Goal: Task Accomplishment & Management: Use online tool/utility

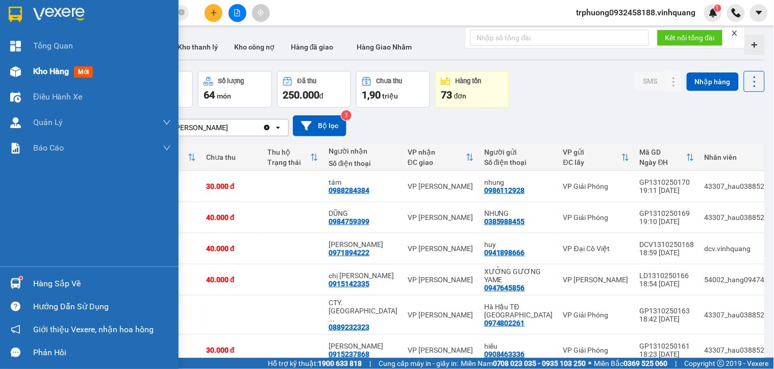
click at [47, 70] on span "Kho hàng" at bounding box center [51, 71] width 36 height 10
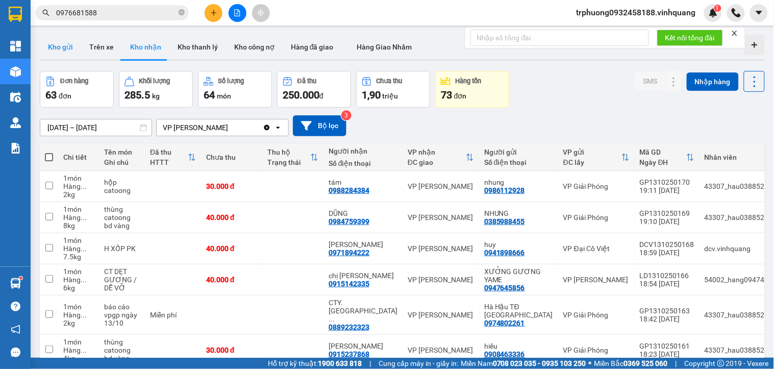
click at [47, 43] on button "Kho gửi" at bounding box center [60, 47] width 41 height 24
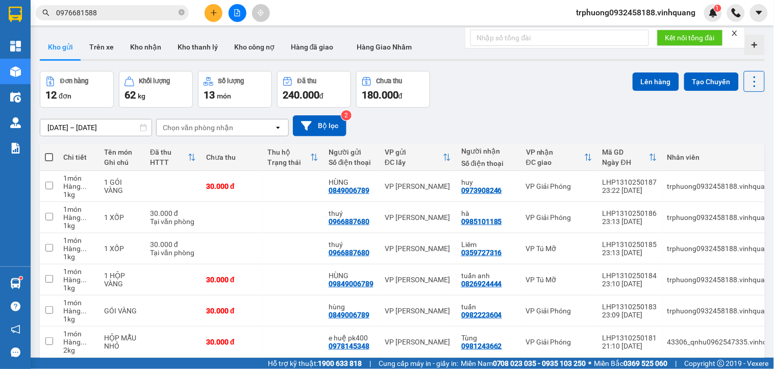
click at [603, 15] on span "trphuong0932458188.vinhquang" at bounding box center [636, 12] width 136 height 13
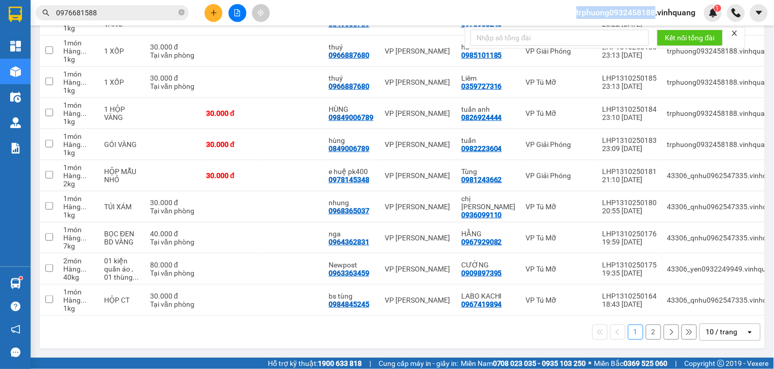
click at [646, 339] on button "2" at bounding box center [653, 332] width 15 height 15
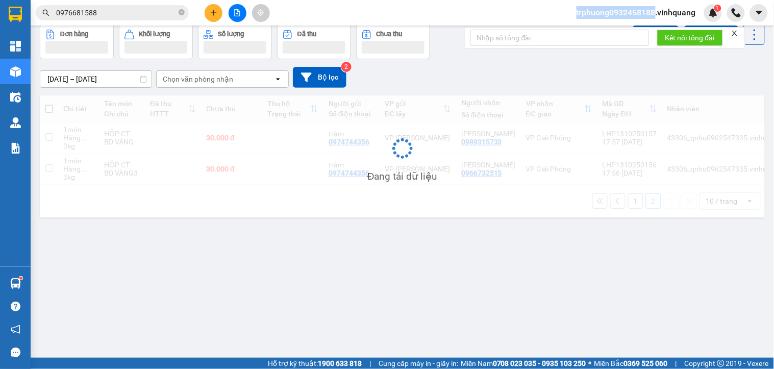
scroll to position [47, 0]
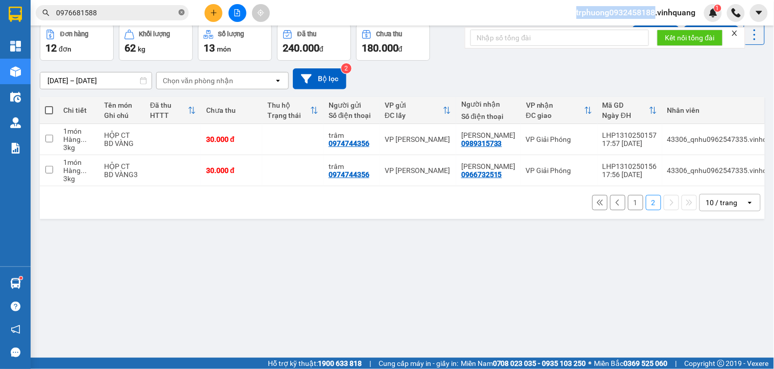
click at [181, 11] on icon "close-circle" at bounding box center [182, 12] width 6 height 6
click at [154, 12] on input "text" at bounding box center [116, 12] width 120 height 11
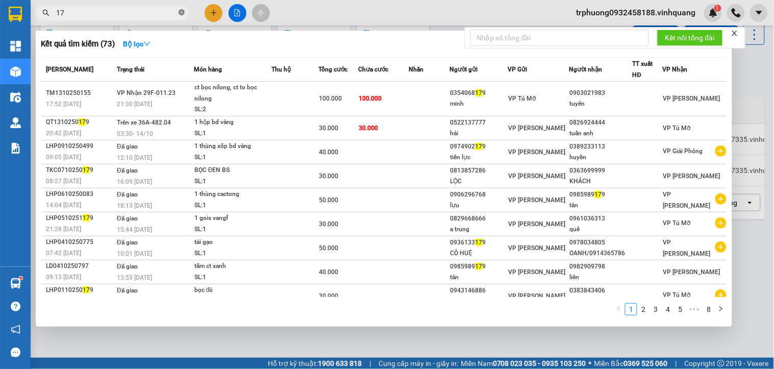
type input "1"
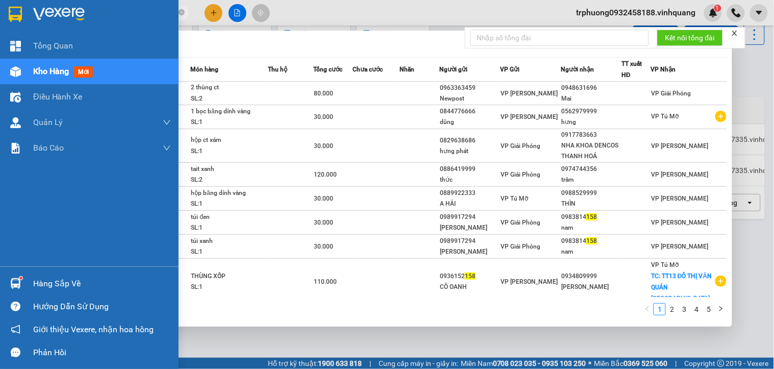
type input "158"
click at [47, 68] on span "Kho hàng" at bounding box center [51, 71] width 36 height 10
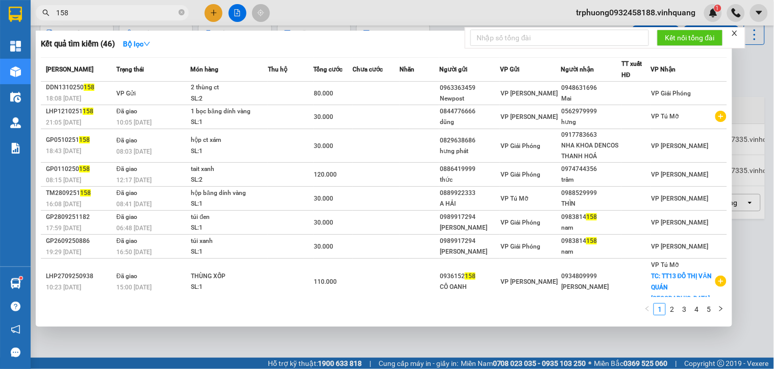
click at [753, 111] on div at bounding box center [387, 184] width 774 height 369
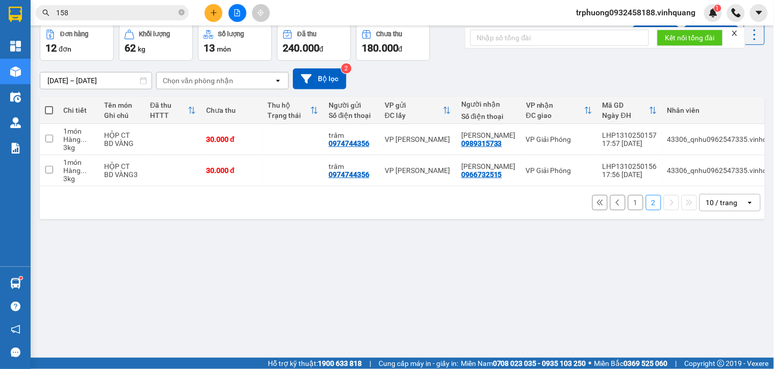
click at [634, 210] on button "1" at bounding box center [635, 202] width 15 height 15
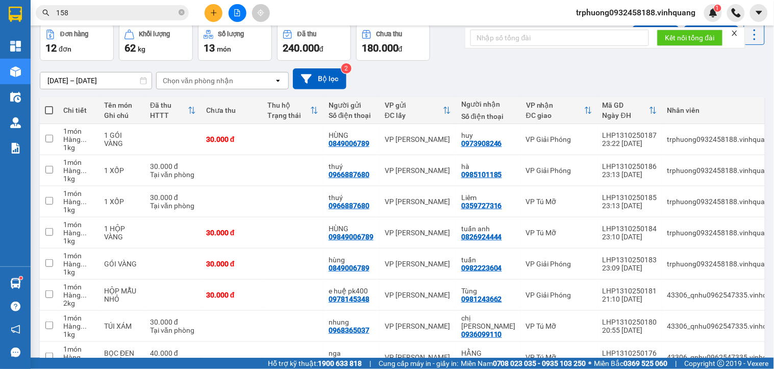
click at [50, 110] on span at bounding box center [49, 110] width 8 height 8
click at [49, 105] on input "checkbox" at bounding box center [49, 105] width 0 height 0
checkbox input "true"
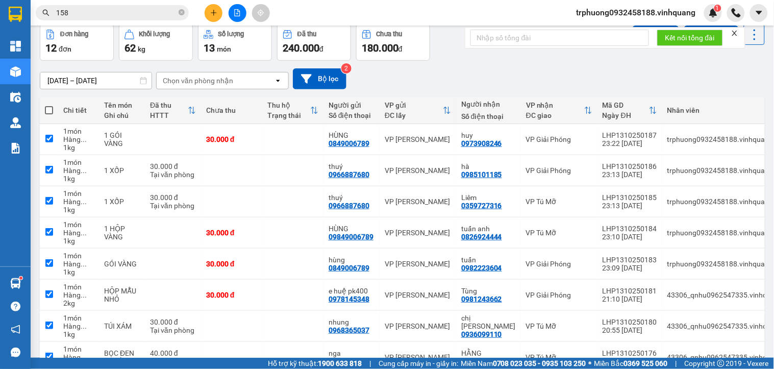
checkbox input "true"
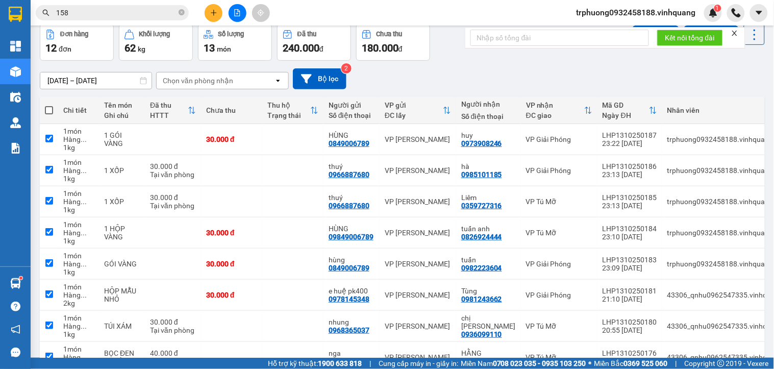
checkbox input "true"
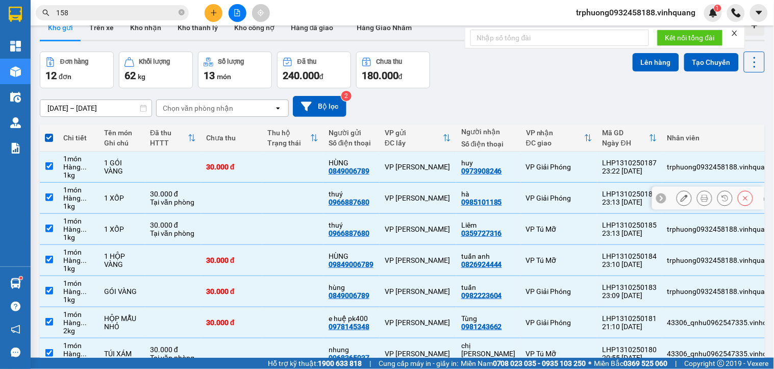
scroll to position [0, 0]
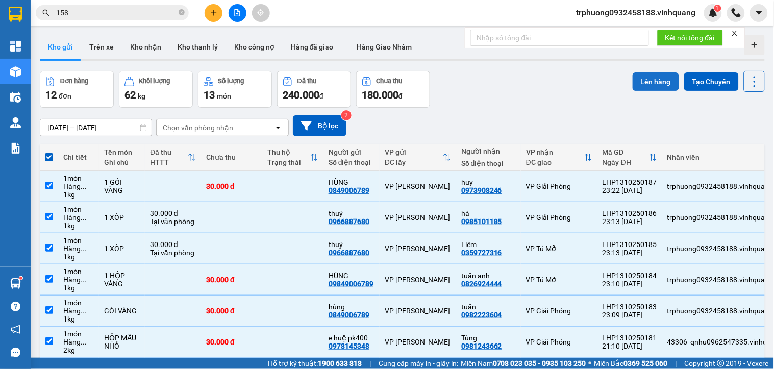
click at [664, 89] on button "Lên hàng" at bounding box center [656, 81] width 46 height 18
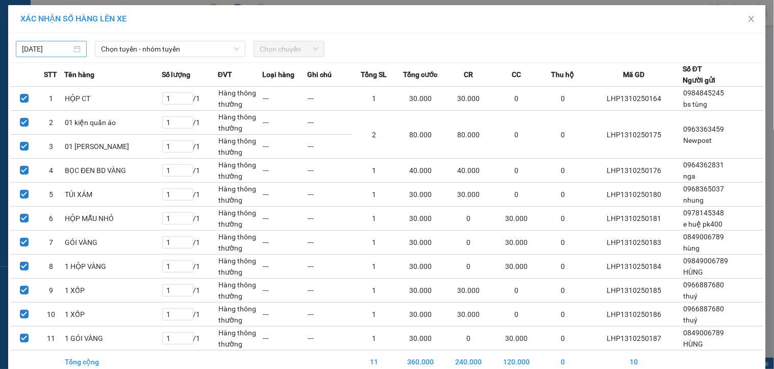
click at [22, 49] on body "Kết quả tìm kiếm ( 46 ) Bộ lọc Mã ĐH Trạng thái Món hàng Thu hộ Tổng cước Chưa …" at bounding box center [387, 184] width 774 height 369
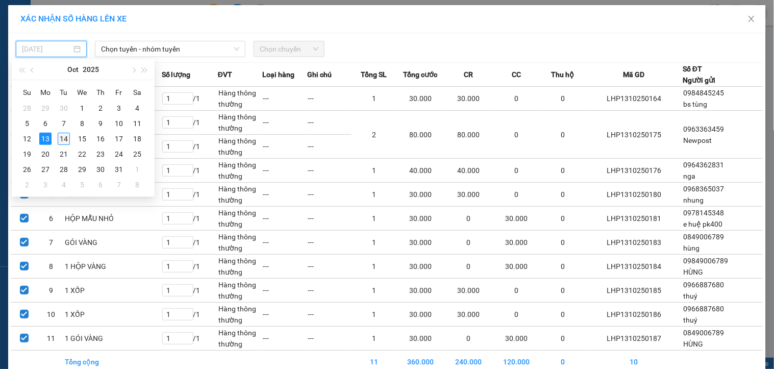
click at [60, 136] on div "14" at bounding box center [64, 139] width 12 height 12
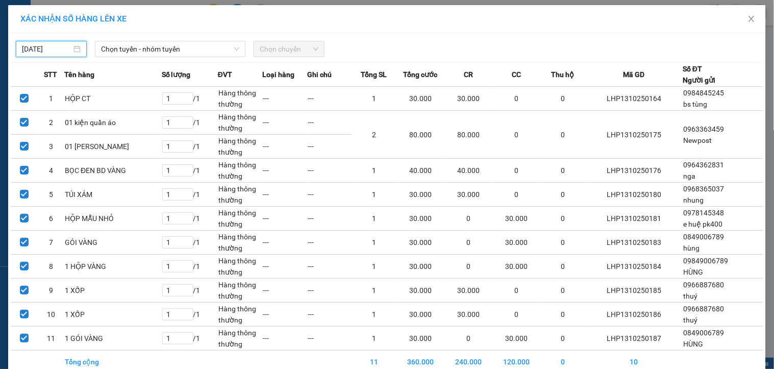
type input "[DATE]"
click at [125, 49] on span "Chọn tuyến - nhóm tuyến" at bounding box center [170, 48] width 138 height 15
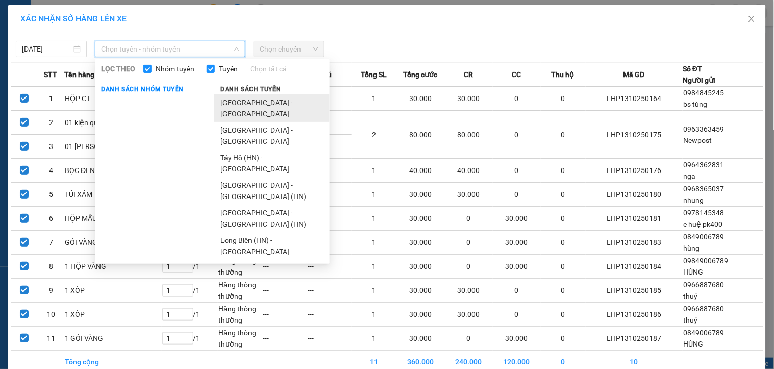
click at [269, 105] on li "[GEOGRAPHIC_DATA] - [GEOGRAPHIC_DATA]" at bounding box center [271, 108] width 115 height 28
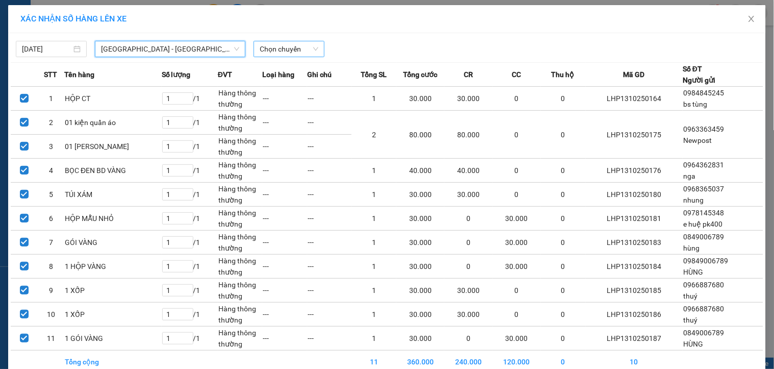
click at [280, 49] on span "Chọn chuyến" at bounding box center [289, 48] width 59 height 15
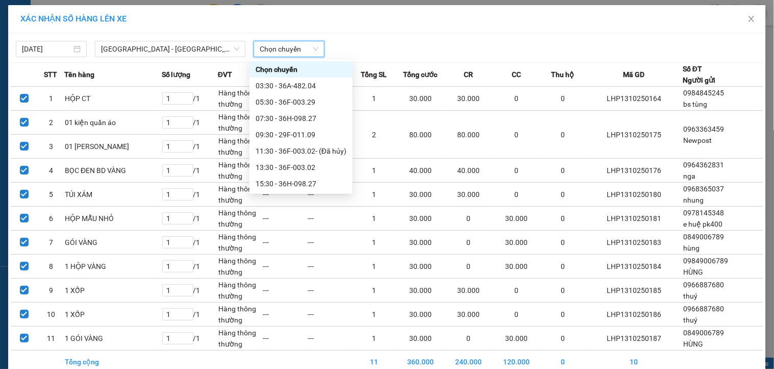
click at [280, 49] on span "Chọn chuyến" at bounding box center [289, 48] width 59 height 15
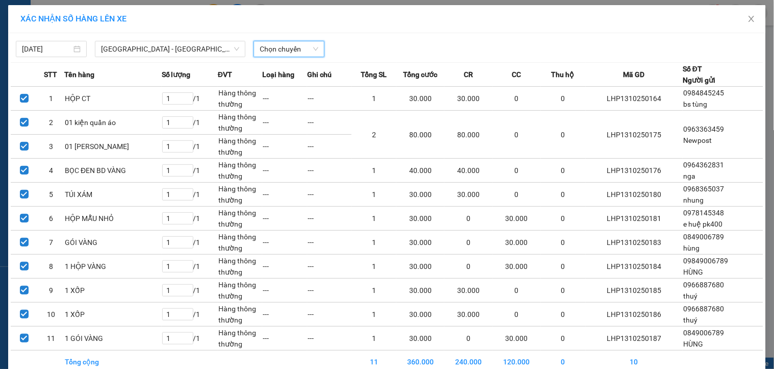
click at [284, 50] on span "Chọn chuyến" at bounding box center [289, 48] width 59 height 15
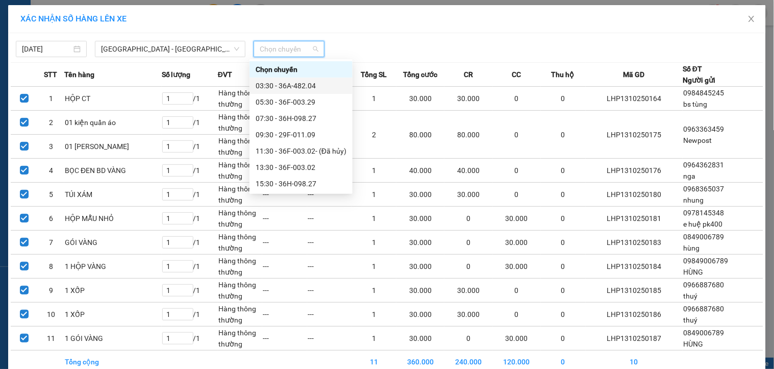
click at [300, 83] on div "03:30 - 36A-482.04" at bounding box center [301, 85] width 91 height 11
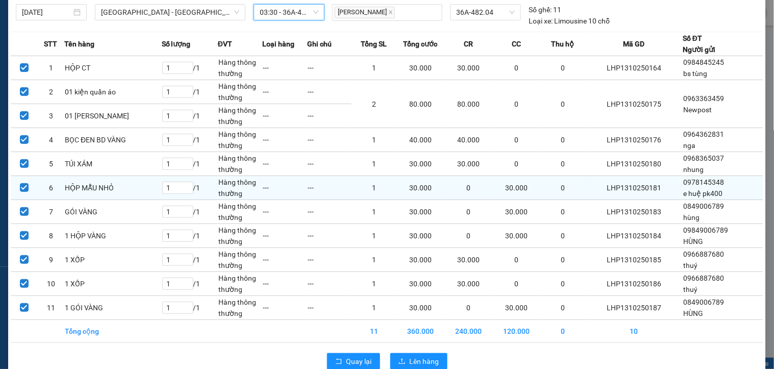
scroll to position [57, 0]
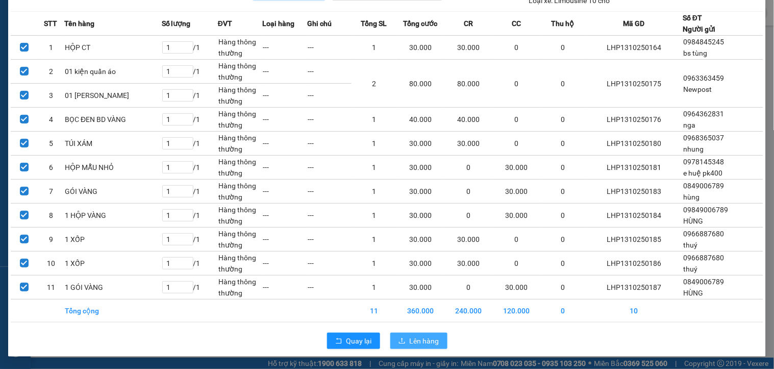
click at [402, 334] on button "Lên hàng" at bounding box center [418, 341] width 57 height 16
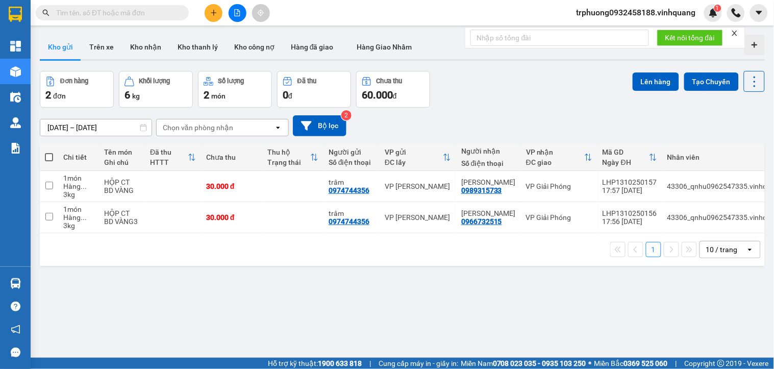
click at [52, 156] on span at bounding box center [49, 157] width 8 height 8
click at [49, 152] on input "checkbox" at bounding box center [49, 152] width 0 height 0
checkbox input "true"
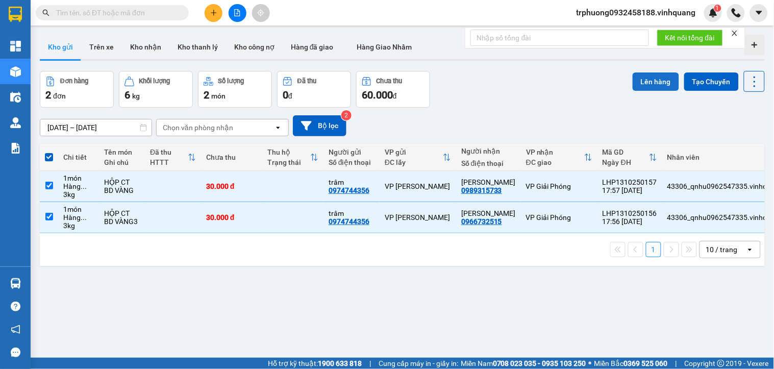
click at [641, 82] on button "Lên hàng" at bounding box center [656, 81] width 46 height 18
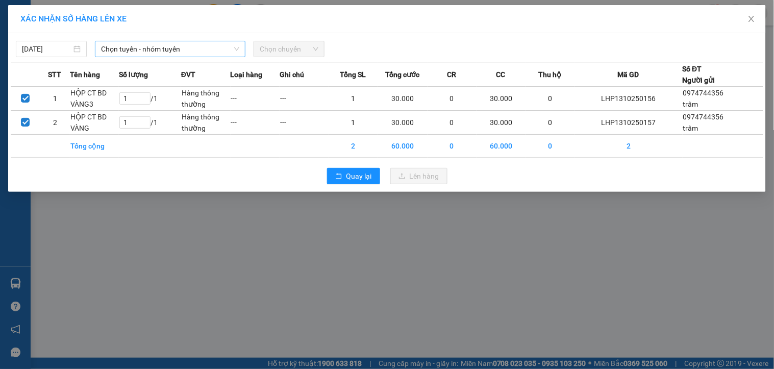
click at [129, 50] on span "Chọn tuyến - nhóm tuyến" at bounding box center [170, 48] width 138 height 15
click at [189, 50] on span "Chọn tuyến - nhóm tuyến" at bounding box center [170, 48] width 138 height 15
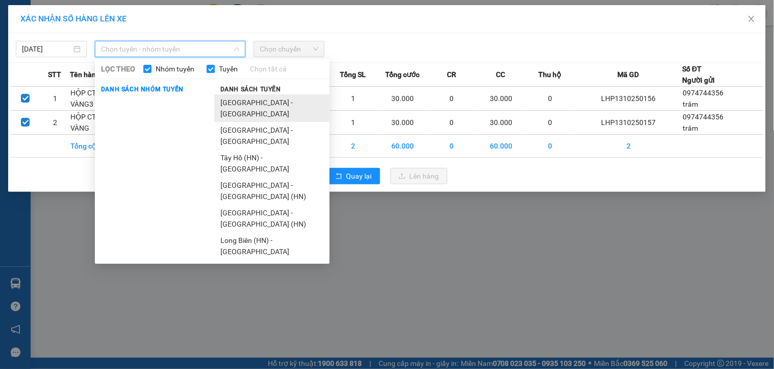
click at [227, 101] on li "[GEOGRAPHIC_DATA] - [GEOGRAPHIC_DATA]" at bounding box center [271, 108] width 115 height 28
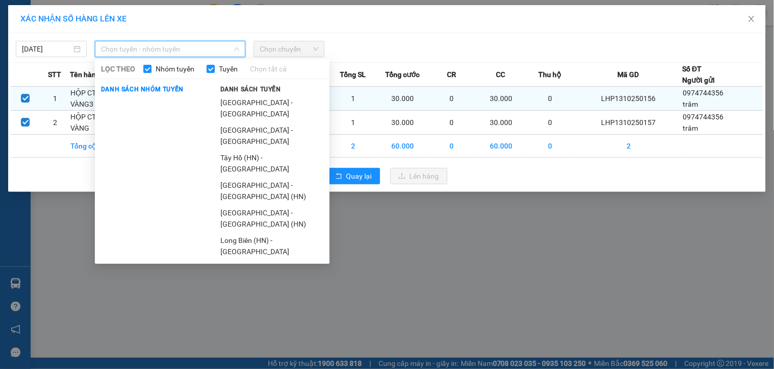
click at [227, 101] on td "Hàng thông thường" at bounding box center [206, 99] width 50 height 24
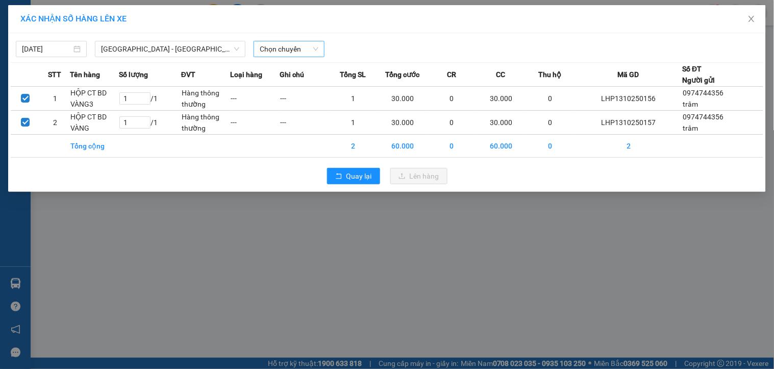
click at [286, 54] on span "Chọn chuyến" at bounding box center [289, 48] width 59 height 15
click at [300, 54] on span "Chọn chuyến" at bounding box center [289, 48] width 59 height 15
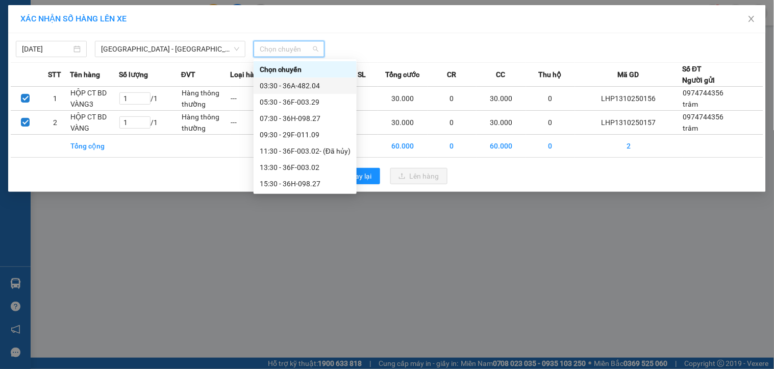
click at [302, 83] on div "03:30 - 36A-482.04" at bounding box center [305, 85] width 91 height 11
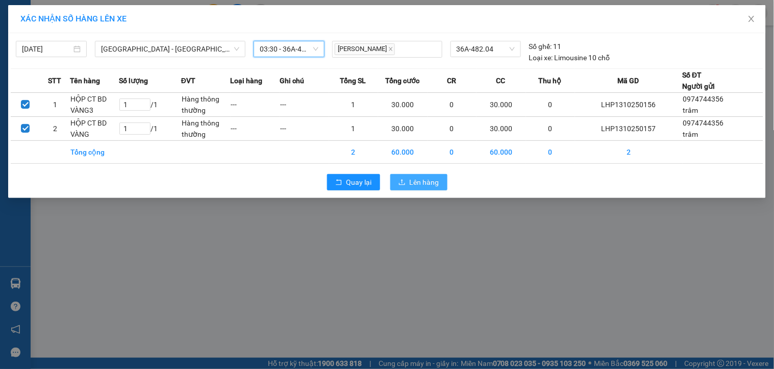
click at [434, 181] on span "Lên hàng" at bounding box center [425, 182] width 30 height 11
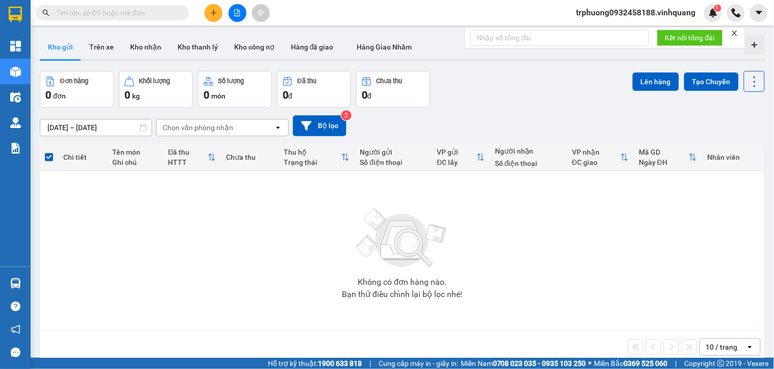
click at [667, 17] on span "trphuong0932458188.vinhquang" at bounding box center [636, 12] width 136 height 13
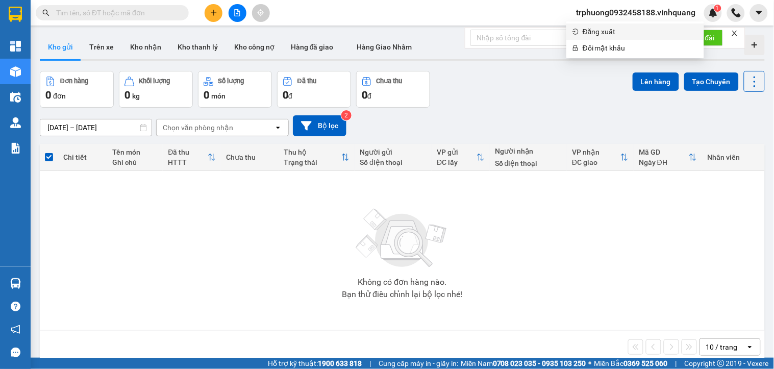
click at [626, 28] on span "Đăng xuất" at bounding box center [640, 31] width 115 height 11
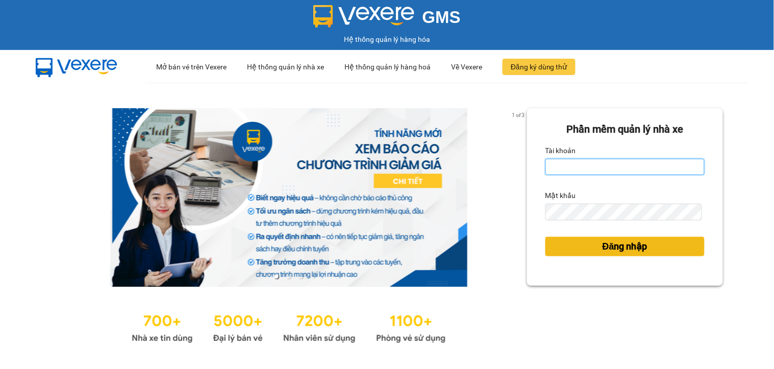
type input "trphuong0932458188.vinhquang"
click at [603, 241] on span "Đăng nhập" at bounding box center [625, 246] width 45 height 14
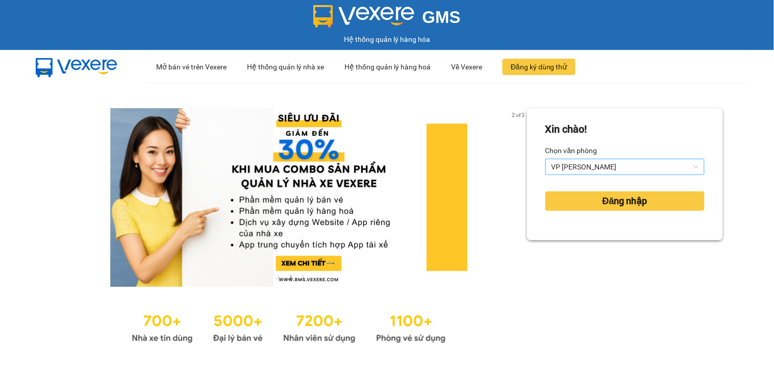
click at [608, 169] on span "VP [PERSON_NAME]" at bounding box center [625, 166] width 147 height 15
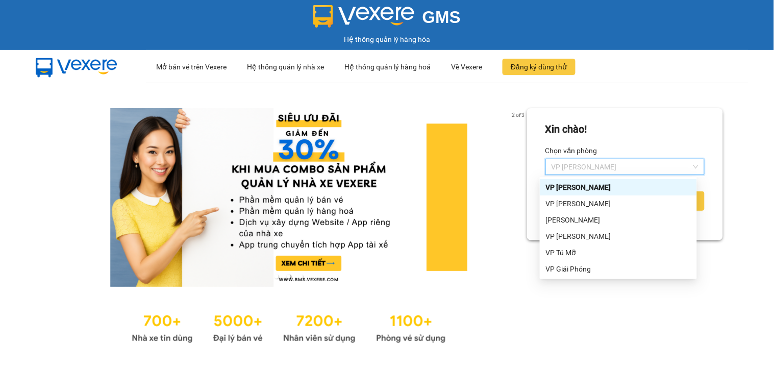
click at [608, 169] on span "VP [PERSON_NAME]" at bounding box center [625, 166] width 147 height 15
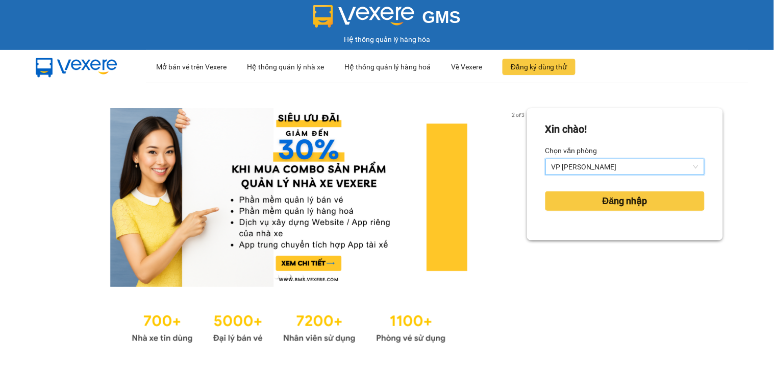
click at [608, 169] on span "VP [PERSON_NAME]" at bounding box center [625, 166] width 147 height 15
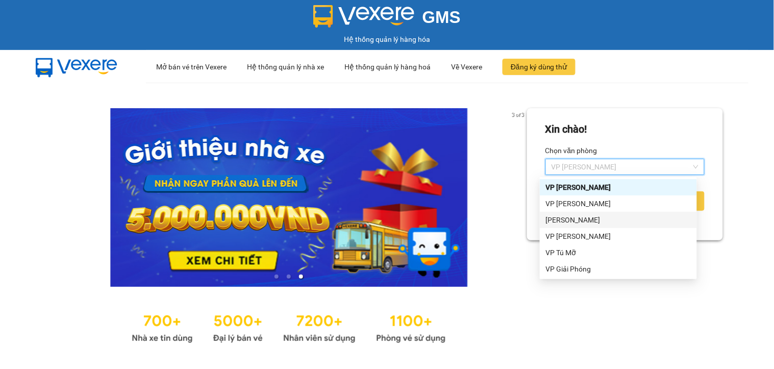
click at [613, 214] on div "VP [PERSON_NAME]" at bounding box center [618, 219] width 145 height 11
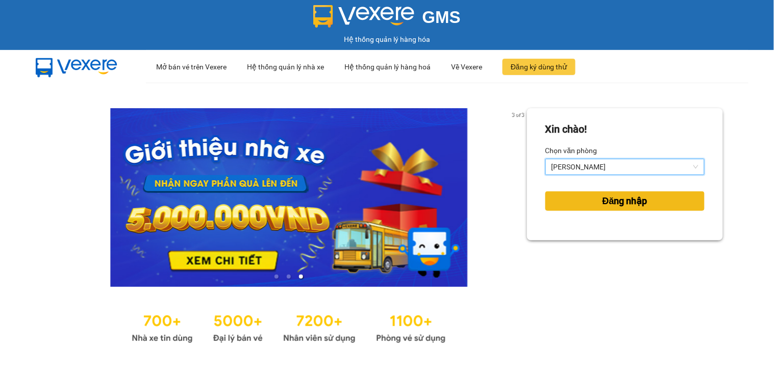
click at [617, 202] on span "Đăng nhập" at bounding box center [625, 201] width 45 height 14
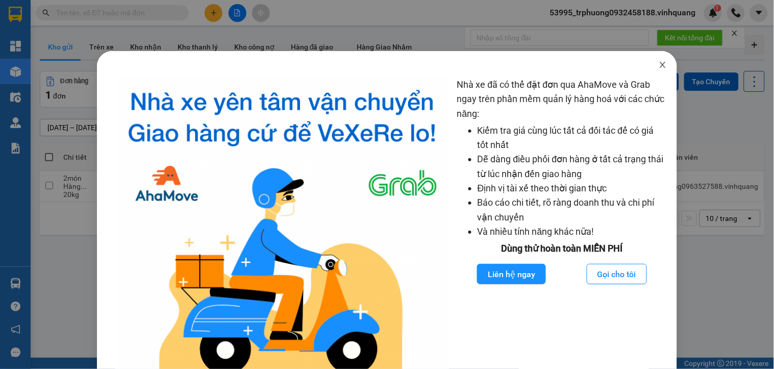
click at [659, 66] on icon "close" at bounding box center [663, 65] width 8 height 8
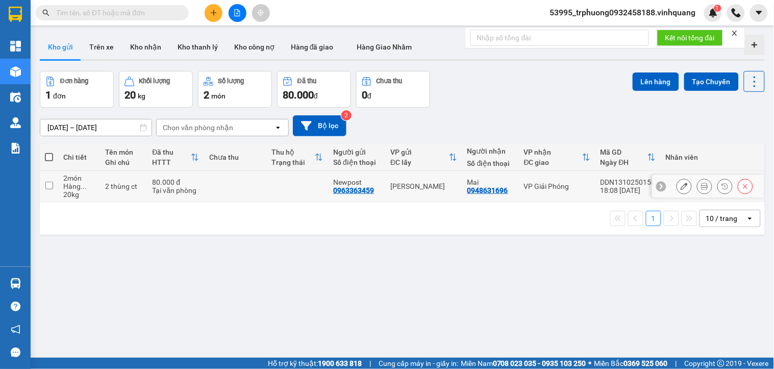
click at [49, 186] on input "checkbox" at bounding box center [49, 186] width 8 height 8
checkbox input "true"
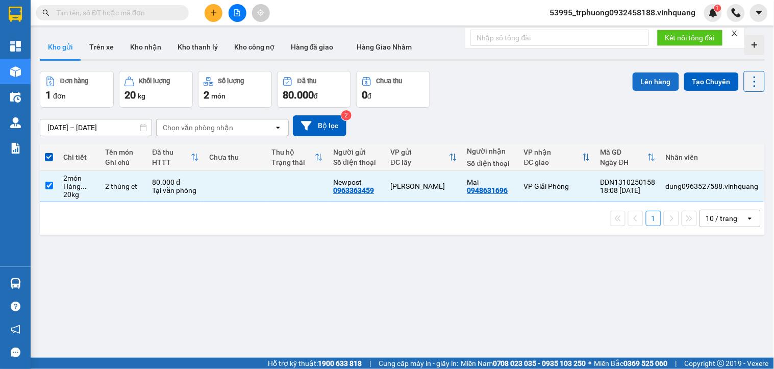
click at [636, 88] on button "Lên hàng" at bounding box center [656, 81] width 46 height 18
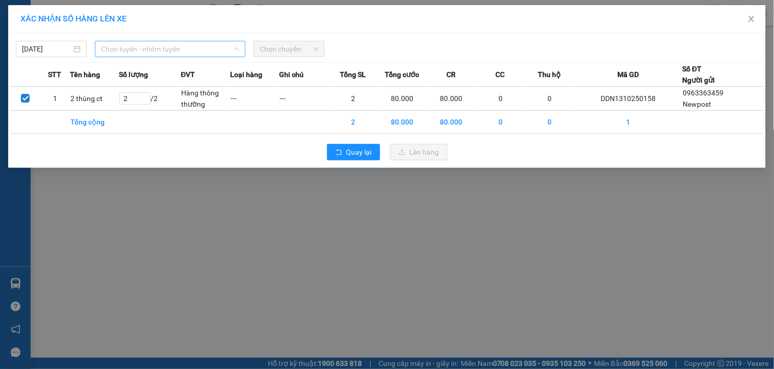
click at [154, 47] on span "Chọn tuyến - nhóm tuyến" at bounding box center [170, 48] width 138 height 15
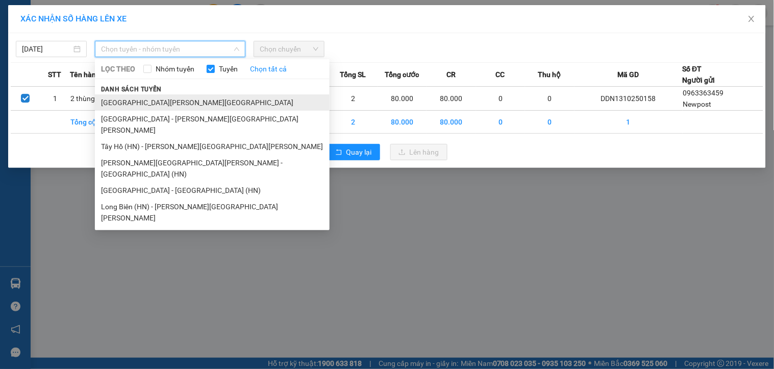
click at [165, 101] on li "[GEOGRAPHIC_DATA] - [GEOGRAPHIC_DATA]" at bounding box center [212, 102] width 235 height 16
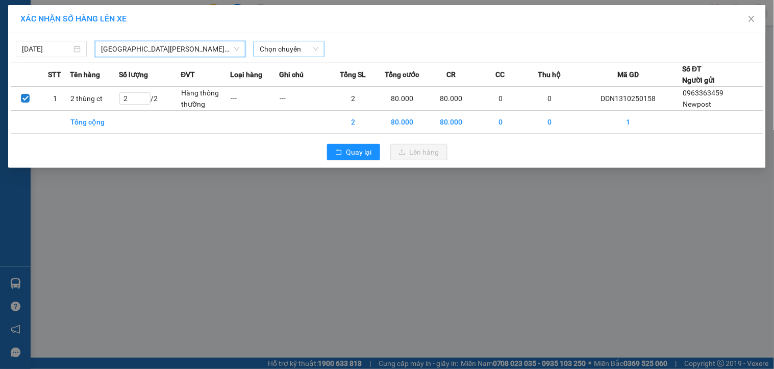
click at [273, 52] on span "Chọn chuyến" at bounding box center [289, 48] width 59 height 15
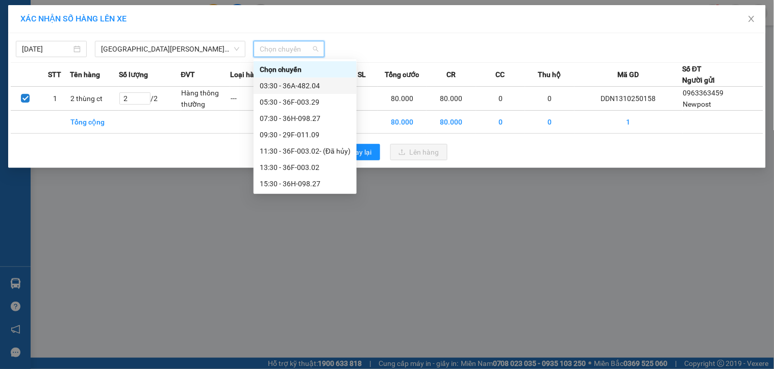
click at [282, 85] on div "03:30 - 36A-482.04" at bounding box center [305, 85] width 91 height 11
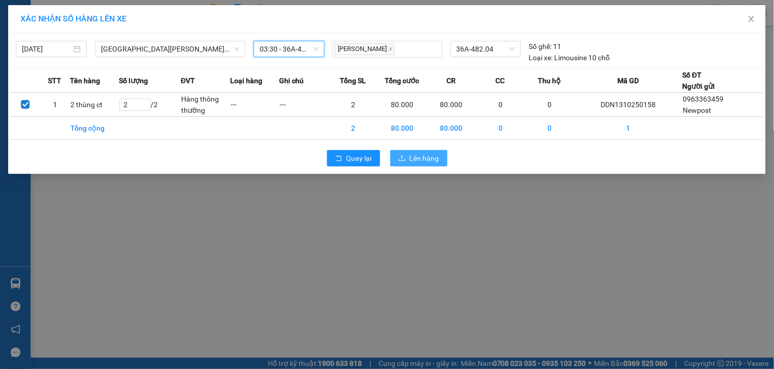
click at [431, 163] on span "Lên hàng" at bounding box center [425, 158] width 30 height 11
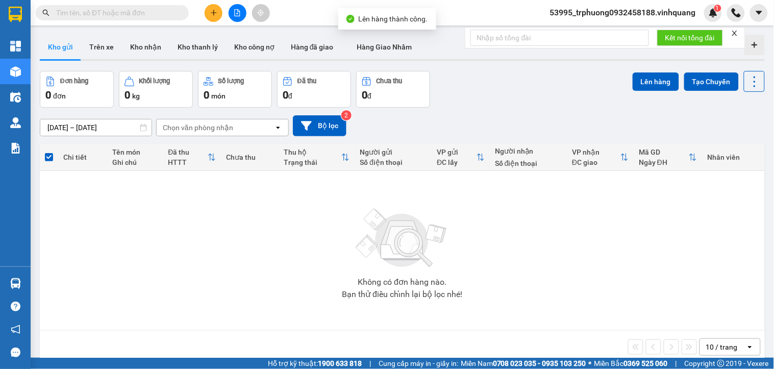
click at [623, 13] on span "53995_trphuong0932458188.vinhquang" at bounding box center [623, 12] width 162 height 13
click at [598, 16] on span "53995_trphuong0932458188.vinhquang" at bounding box center [623, 12] width 162 height 13
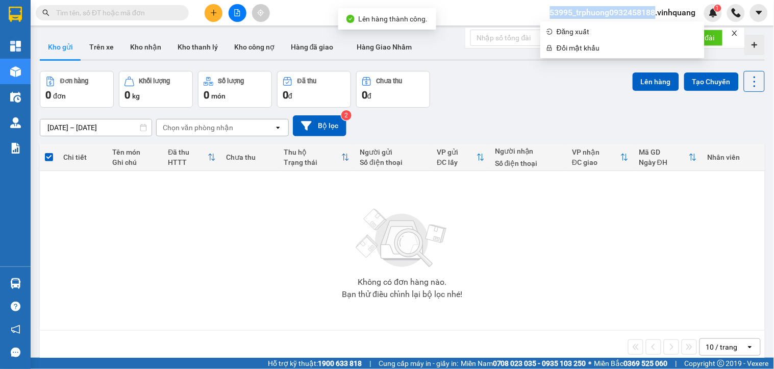
click at [598, 16] on span "53995_trphuong0932458188.vinhquang" at bounding box center [623, 12] width 162 height 13
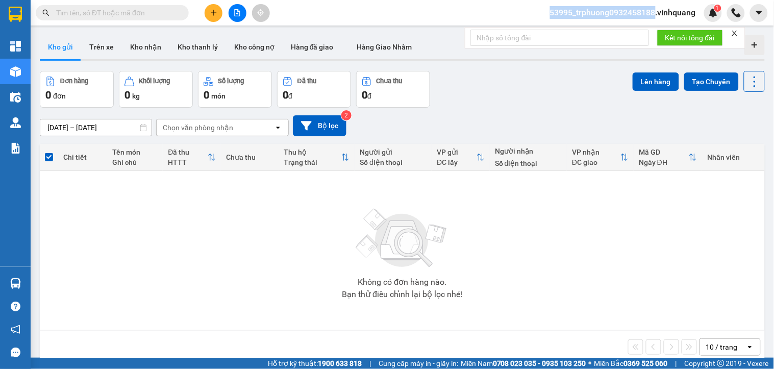
click at [592, 17] on span "53995_trphuong0932458188.vinhquang" at bounding box center [623, 12] width 162 height 13
click at [588, 15] on span "53995_trphuong0932458188.vinhquang" at bounding box center [623, 12] width 162 height 13
click at [588, 20] on div "53995_trphuong0932458188.vinhquang 1" at bounding box center [632, 13] width 180 height 18
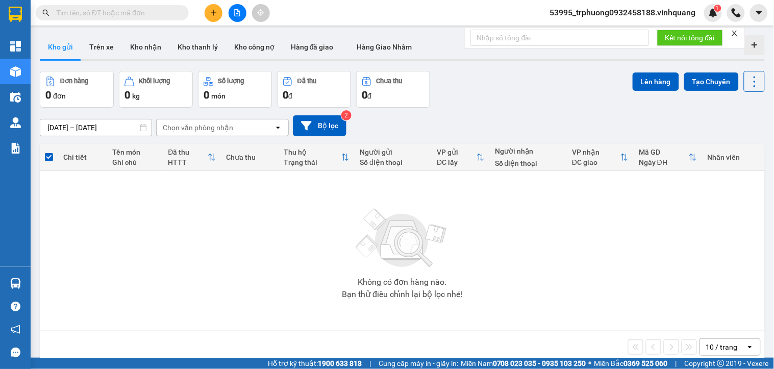
click at [588, 20] on div "53995_trphuong0932458188.vinhquang 1" at bounding box center [632, 13] width 180 height 18
click at [590, 15] on span "53995_trphuong0932458188.vinhquang" at bounding box center [623, 12] width 162 height 13
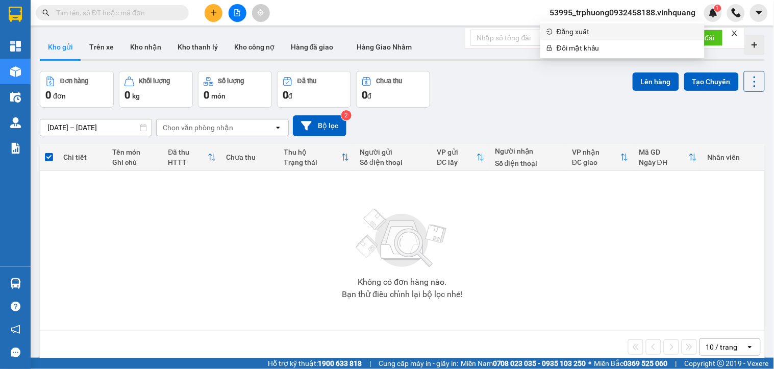
click at [588, 27] on span "Đăng xuất" at bounding box center [628, 31] width 142 height 11
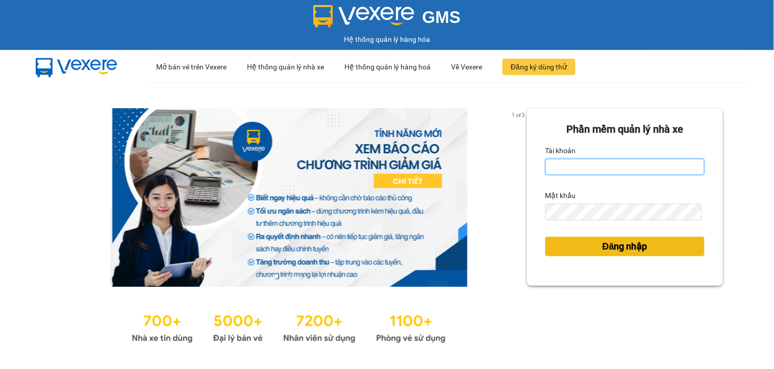
type input "trphuong0932458188.vinhquang"
click at [603, 242] on span "Đăng nhập" at bounding box center [625, 246] width 45 height 14
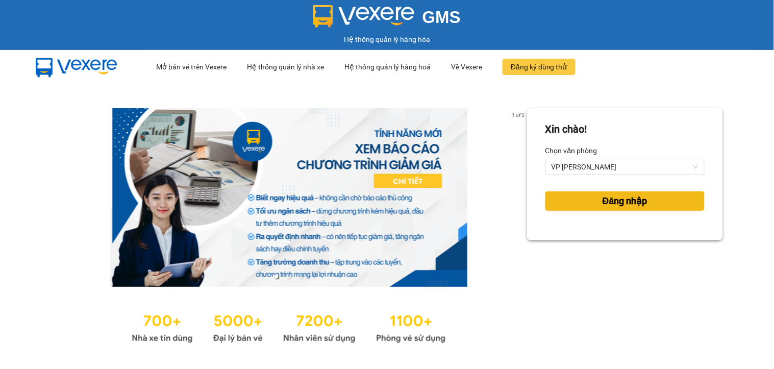
click at [606, 205] on span "Đăng nhập" at bounding box center [625, 201] width 45 height 14
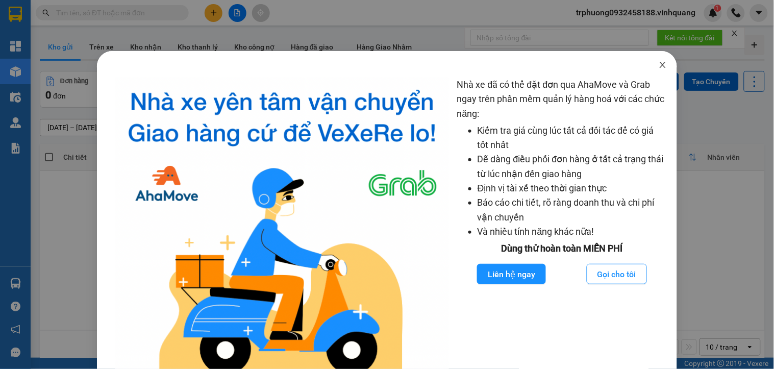
click at [657, 71] on span "Close" at bounding box center [663, 65] width 29 height 29
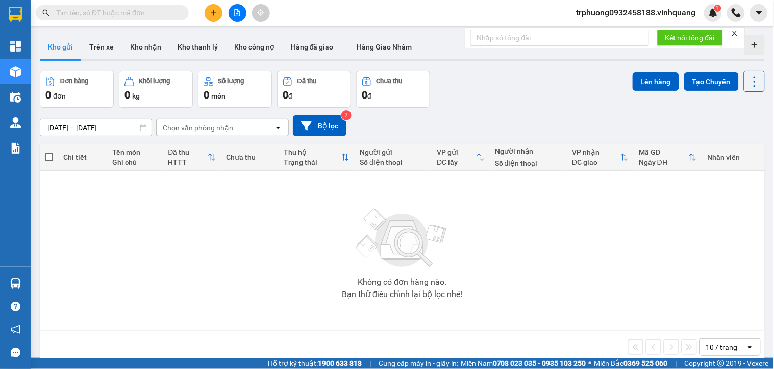
click at [241, 12] on button at bounding box center [238, 13] width 18 height 18
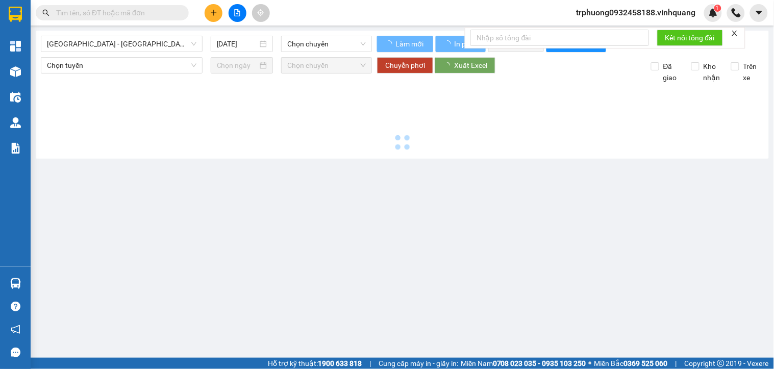
type input "[DATE]"
